Goal: Transaction & Acquisition: Subscribe to service/newsletter

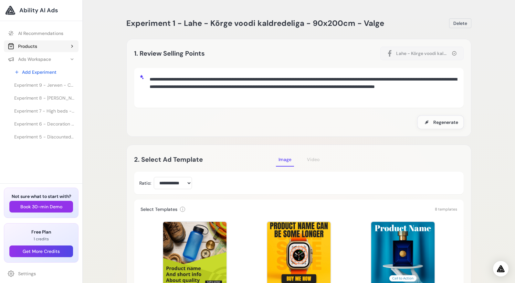
click at [34, 45] on div "Products" at bounding box center [22, 46] width 29 height 6
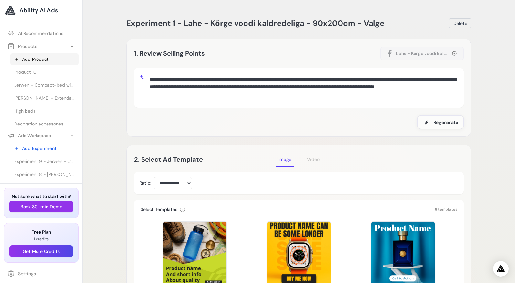
click at [35, 59] on link "Add Product" at bounding box center [44, 59] width 68 height 12
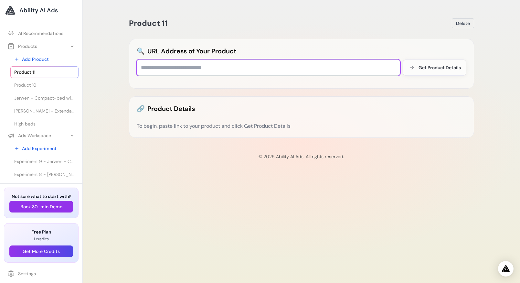
click at [203, 63] on input "text" at bounding box center [268, 67] width 263 height 16
paste input "**********"
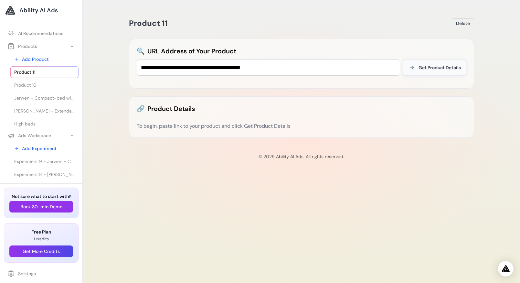
drag, startPoint x: 428, startPoint y: 69, endPoint x: 439, endPoint y: 68, distance: 10.4
click at [428, 69] on span "Get Product Details" at bounding box center [440, 67] width 42 height 6
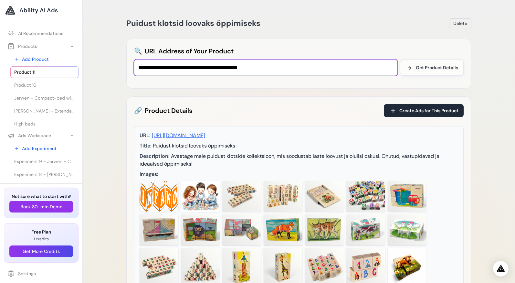
drag, startPoint x: 282, startPoint y: 66, endPoint x: 126, endPoint y: 63, distance: 155.8
click at [123, 63] on div "**********" at bounding box center [299, 235] width 356 height 454
paste input "**********"
type input "**********"
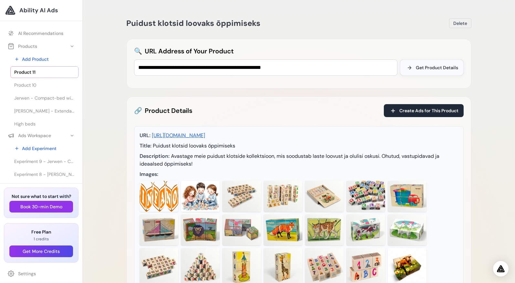
click at [442, 65] on span "Get Product Details" at bounding box center [437, 67] width 42 height 6
drag, startPoint x: 417, startPoint y: 109, endPoint x: 471, endPoint y: 122, distance: 55.7
click at [417, 109] on span "Create Ads for This Product" at bounding box center [429, 110] width 59 height 6
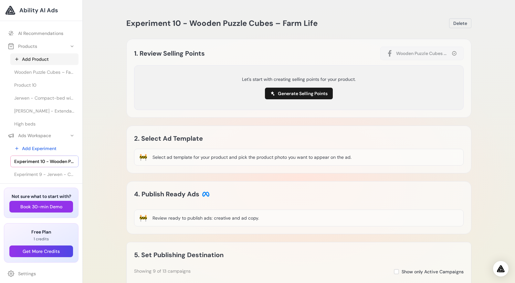
click at [41, 59] on link "Add Product" at bounding box center [44, 59] width 68 height 12
click at [43, 72] on span "Wooden Puzzle Cubes – Farm Life" at bounding box center [44, 72] width 60 height 6
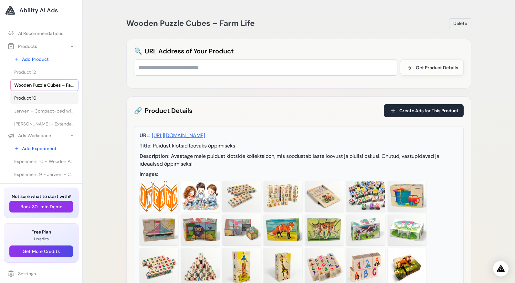
click at [40, 99] on link "Product 10" at bounding box center [44, 98] width 68 height 12
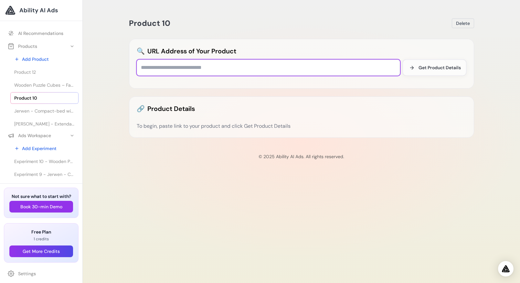
click at [166, 68] on input "text" at bounding box center [268, 67] width 263 height 16
paste input "**********"
type input "**********"
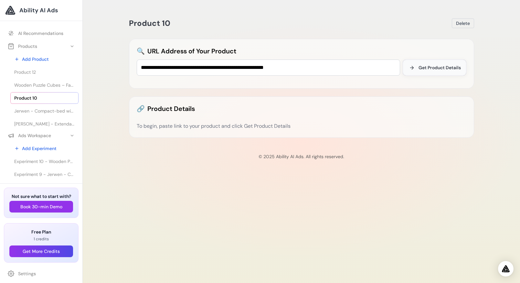
click at [456, 66] on span "Get Product Details" at bounding box center [440, 67] width 42 height 6
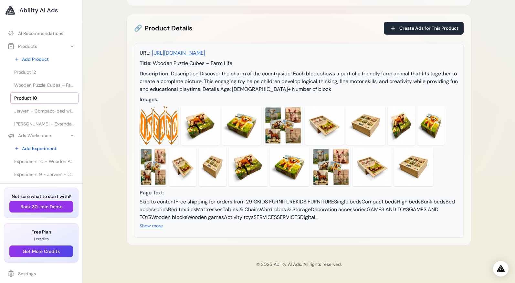
scroll to position [98, 0]
drag, startPoint x: 189, startPoint y: 193, endPoint x: 427, endPoint y: 211, distance: 238.6
click at [428, 211] on div "Skip to contentFree shipping for orders from 29 €KIDS FURNITUREKIDS FURNITURESi…" at bounding box center [299, 209] width 319 height 23
click at [152, 227] on button "Show more" at bounding box center [151, 225] width 23 height 6
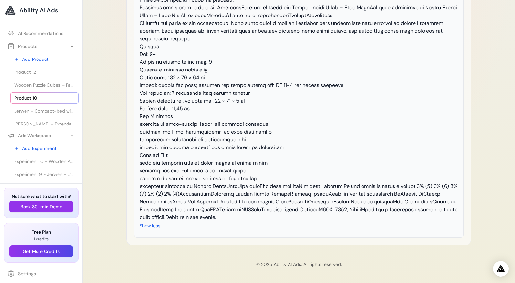
scroll to position [0, 0]
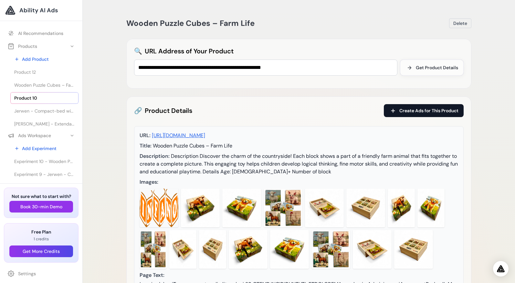
click at [427, 109] on span "Create Ads for This Product" at bounding box center [429, 110] width 59 height 6
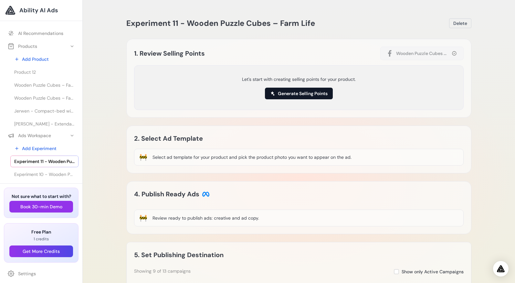
click at [320, 95] on button "Generate Selling Points" at bounding box center [299, 94] width 68 height 12
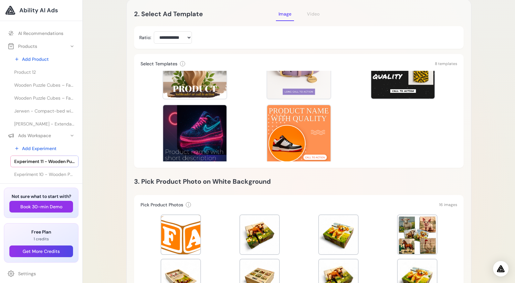
scroll to position [123, 0]
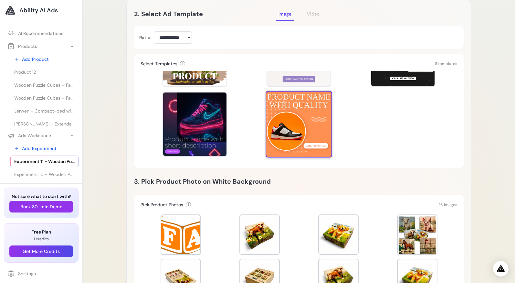
click at [313, 126] on div at bounding box center [299, 124] width 67 height 67
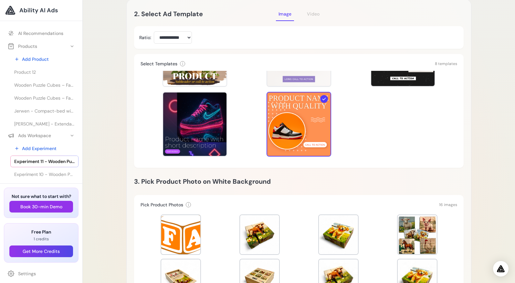
click at [266, 233] on div at bounding box center [259, 234] width 39 height 39
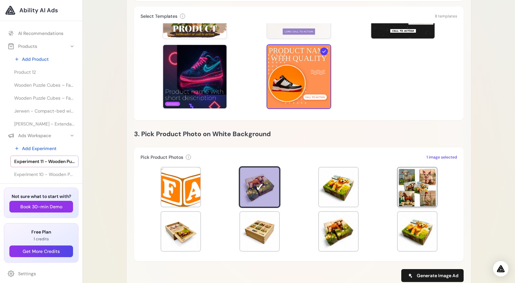
scroll to position [246, 0]
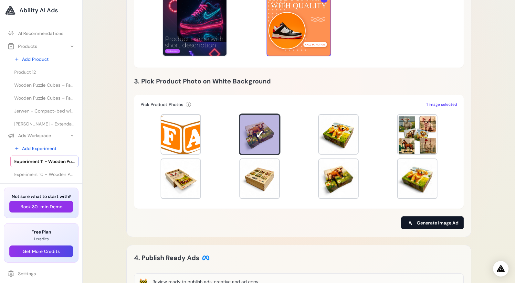
click at [441, 221] on span "Generate Image Ad" at bounding box center [438, 222] width 42 height 6
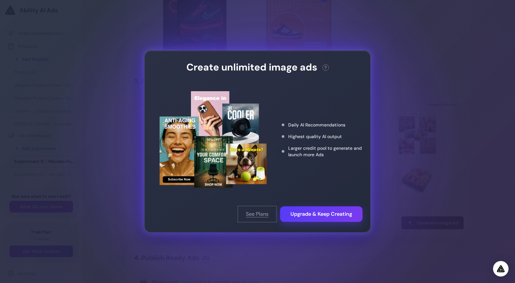
click at [260, 212] on button "See Plans" at bounding box center [257, 214] width 38 height 16
